Goal: Transaction & Acquisition: Obtain resource

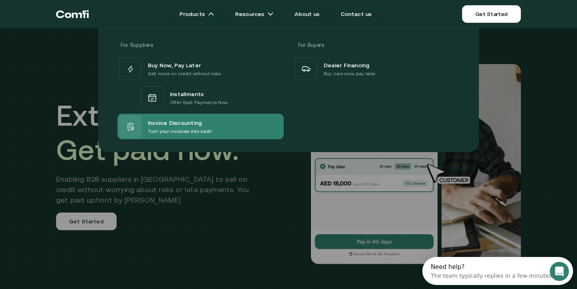
click at [174, 128] on p "Turn your invoices into cash" at bounding box center [180, 131] width 64 height 8
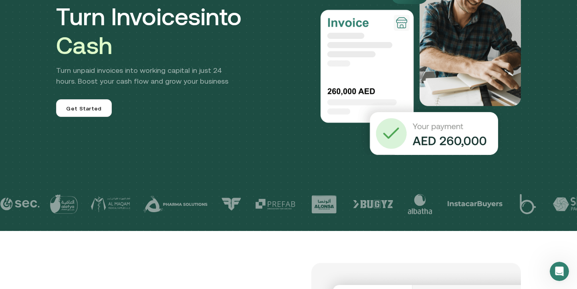
scroll to position [107, 0]
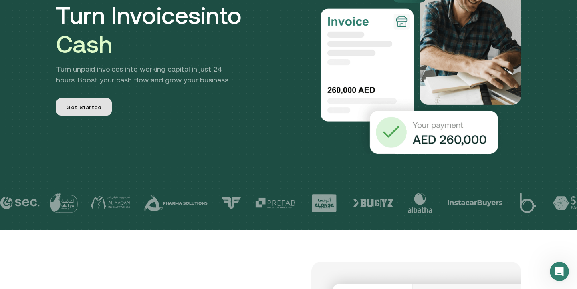
click at [70, 109] on span "Get Started" at bounding box center [83, 108] width 35 height 10
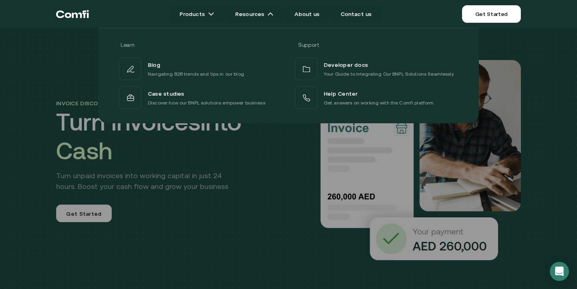
click at [85, 210] on div at bounding box center [288, 172] width 577 height 289
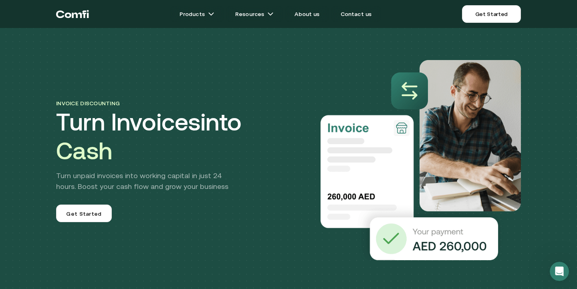
click at [85, 210] on span "Get Started" at bounding box center [83, 215] width 35 height 10
